Goal: Task Accomplishment & Management: Use online tool/utility

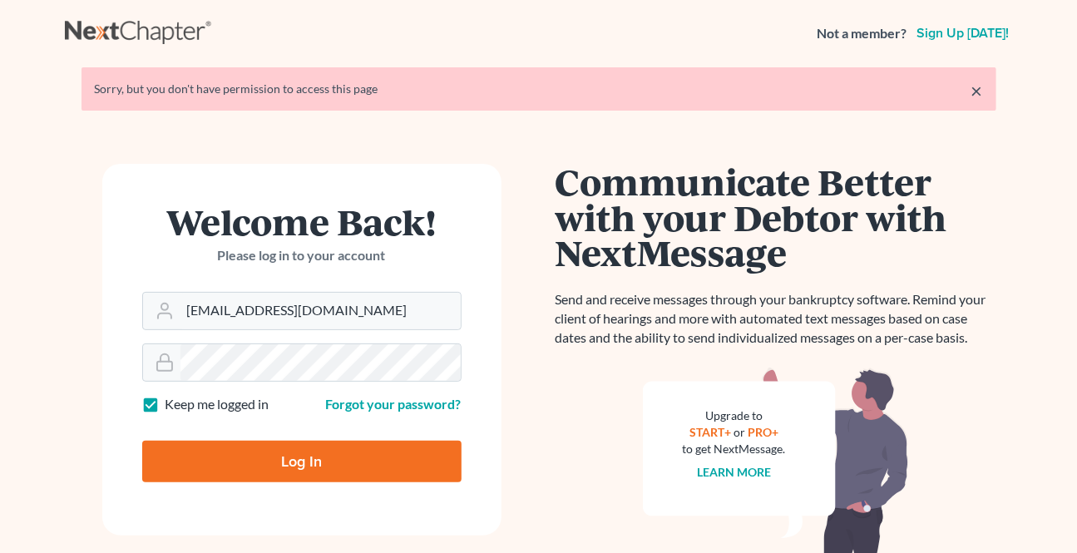
click at [345, 467] on input "Log In" at bounding box center [301, 462] width 319 height 42
type input "Thinking..."
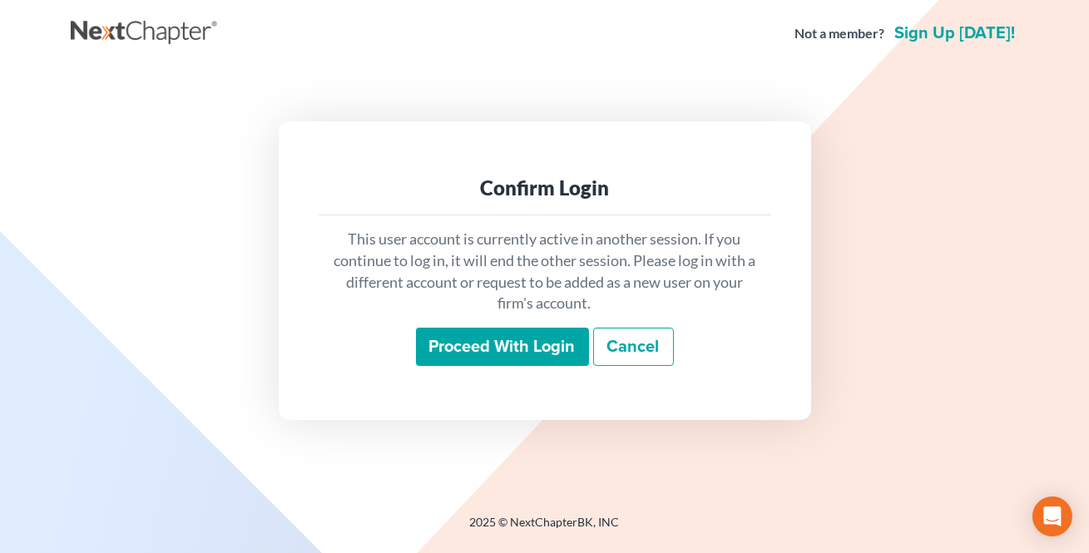
click at [475, 358] on input "Proceed with login" at bounding box center [502, 347] width 173 height 38
